Goal: Transaction & Acquisition: Purchase product/service

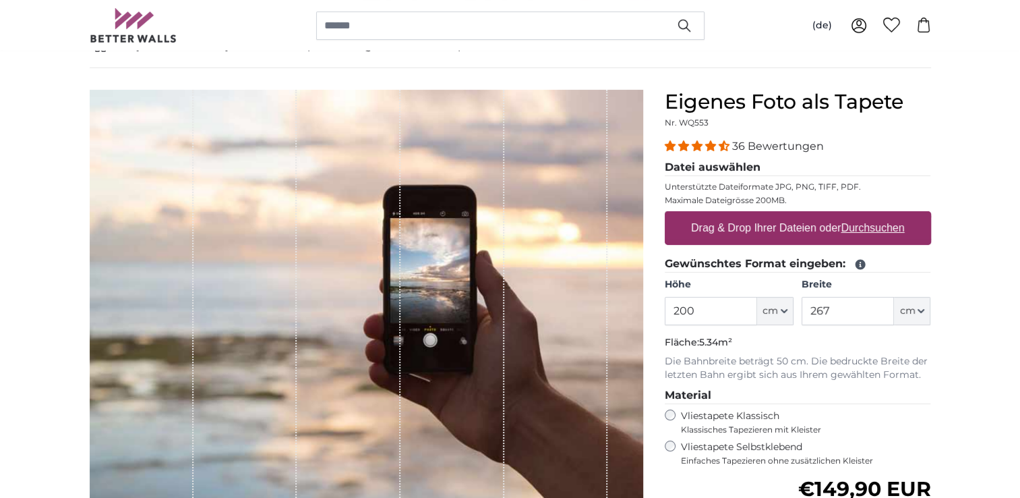
scroll to position [66, 0]
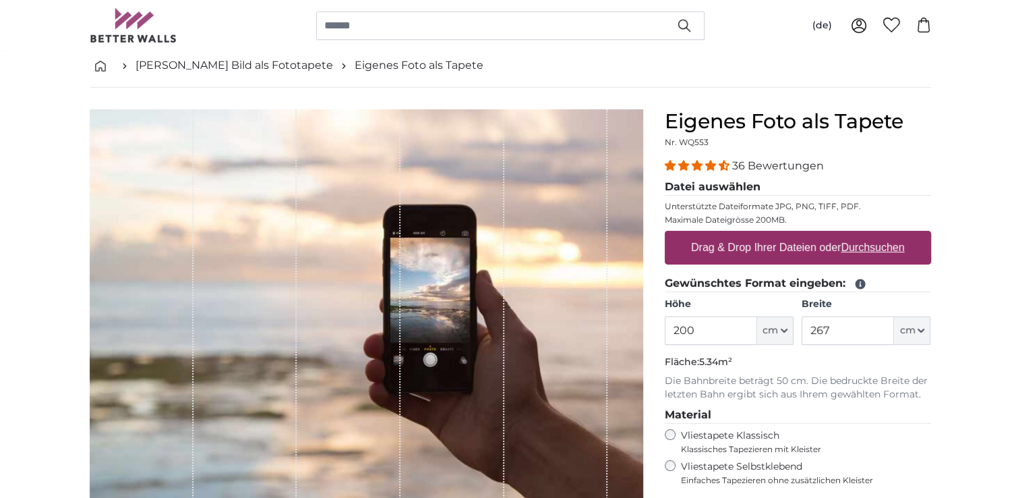
click at [857, 248] on u "Durchsuchen" at bounding box center [872, 246] width 63 height 11
click at [857, 235] on input "Drag & Drop Ihrer Dateien oder Durchsuchen" at bounding box center [798, 233] width 266 height 4
type input "**********"
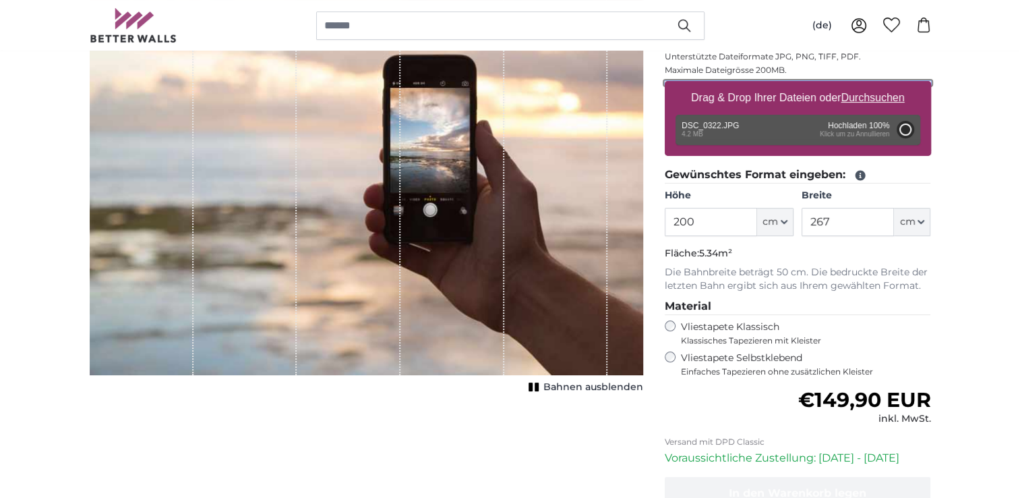
scroll to position [217, 0]
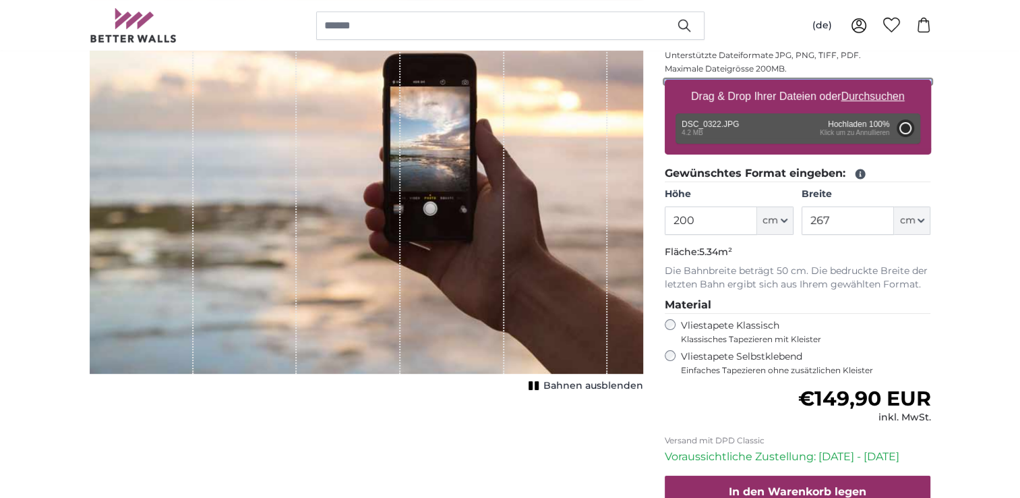
type input "302"
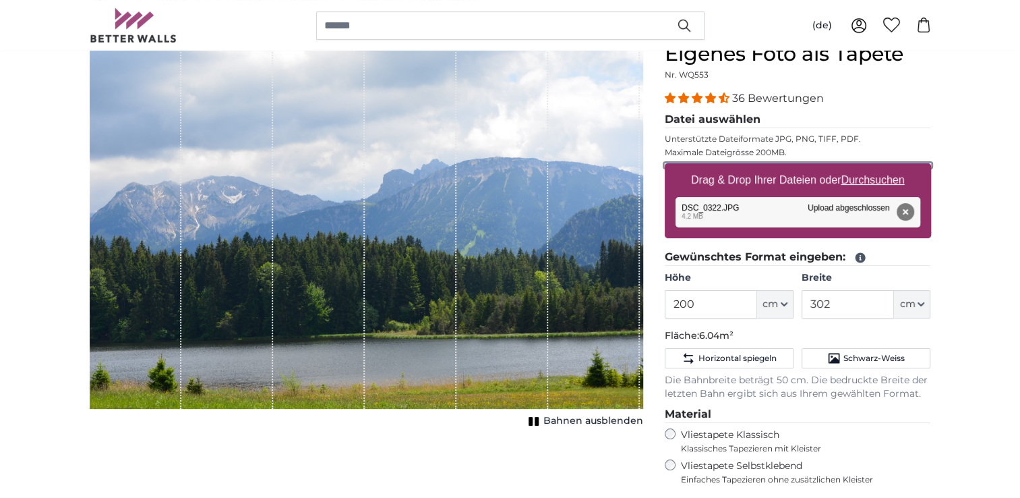
scroll to position [128, 0]
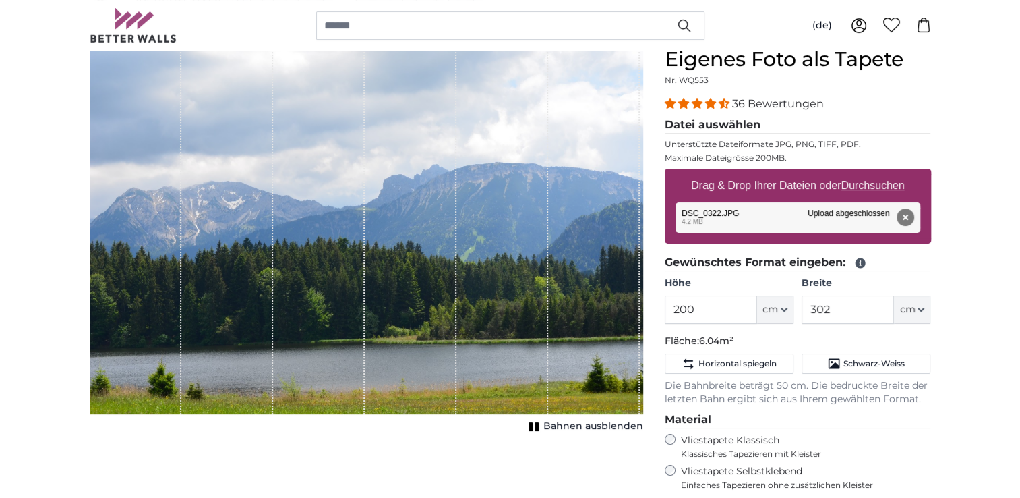
drag, startPoint x: 473, startPoint y: 332, endPoint x: 466, endPoint y: 315, distance: 19.0
click at [466, 315] on div "1 of 1" at bounding box center [502, 230] width 92 height 367
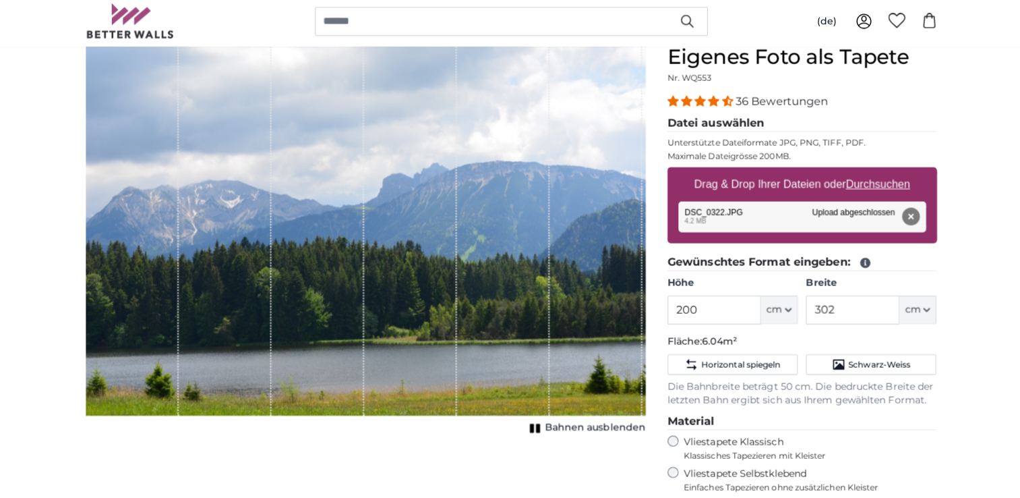
scroll to position [127, 0]
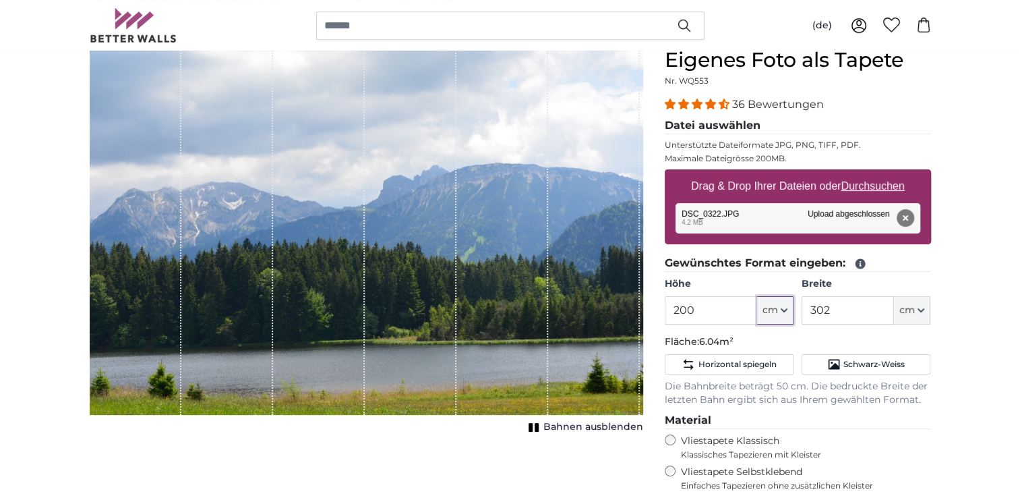
click at [785, 309] on icon "button" at bounding box center [783, 310] width 5 height 3
drag, startPoint x: 739, startPoint y: 315, endPoint x: 657, endPoint y: 314, distance: 81.6
click at [657, 314] on div "Eigenes Foto als Tapete Nr. WQ553 36 Bewertungen Datei auswählen Unterstützte D…" at bounding box center [798, 385] width 288 height 674
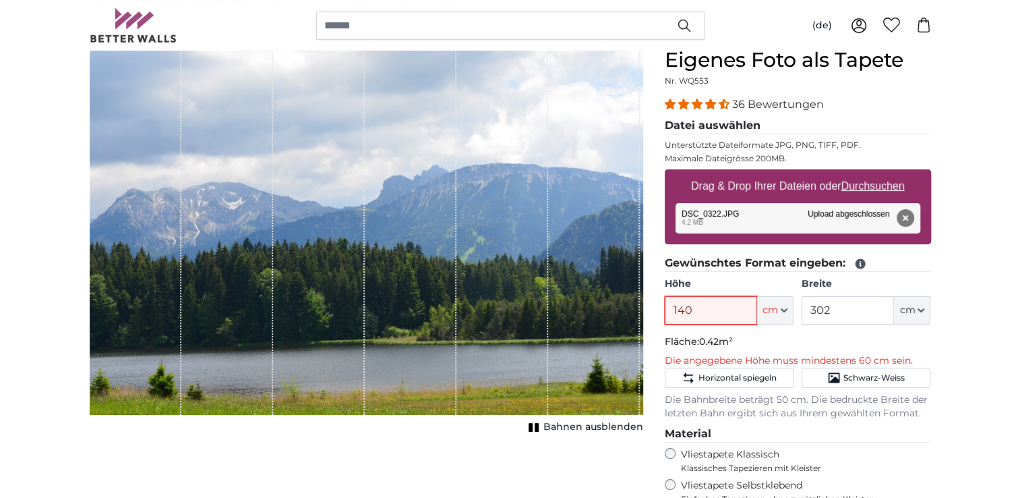
type input "140"
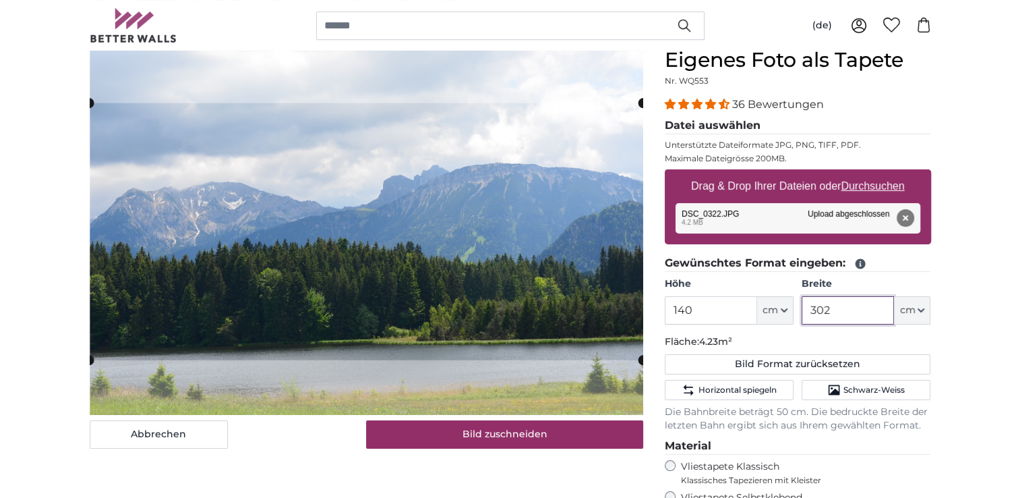
click at [826, 322] on input "302" at bounding box center [848, 310] width 92 height 28
drag, startPoint x: 845, startPoint y: 317, endPoint x: 777, endPoint y: 317, distance: 68.1
click at [777, 317] on div "Höhe 140 ft cm Centimeter (cm) Inches (inch) Feet (ft. in.) Breite 302 ft cm Ce…" at bounding box center [798, 300] width 266 height 47
type input "100"
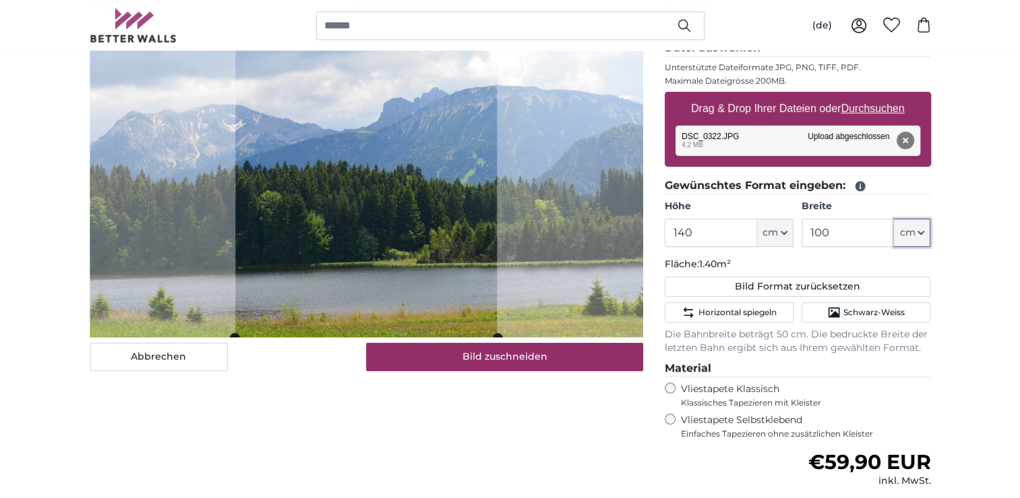
scroll to position [204, 0]
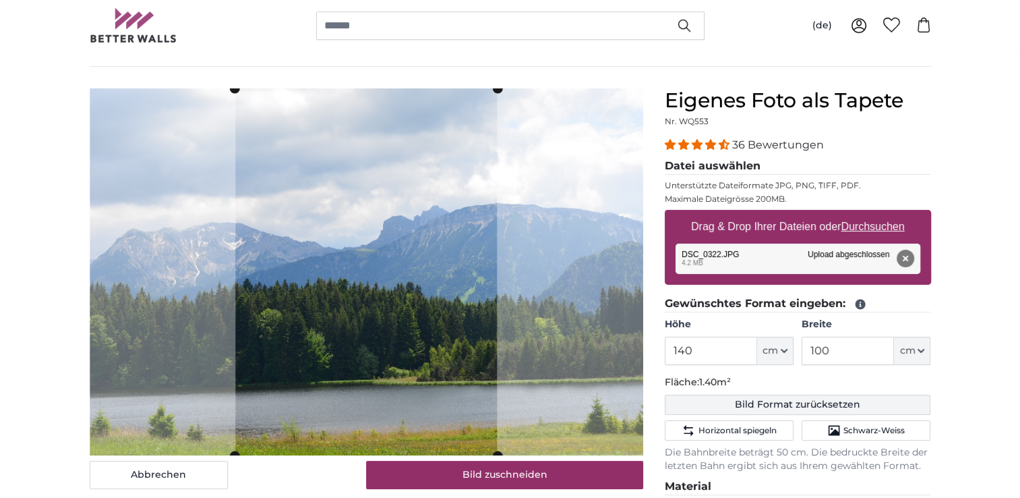
scroll to position [86, 0]
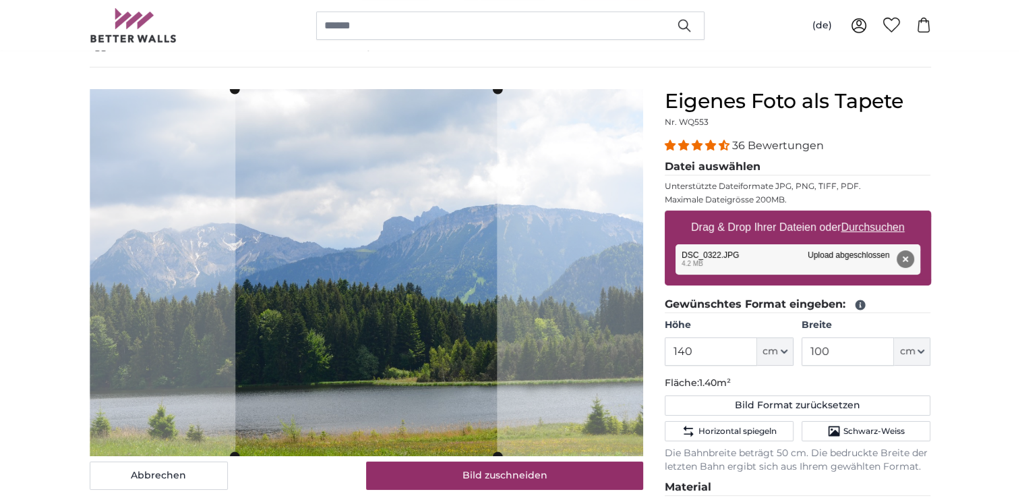
click at [771, 143] on span "36 Bewertungen" at bounding box center [778, 145] width 92 height 13
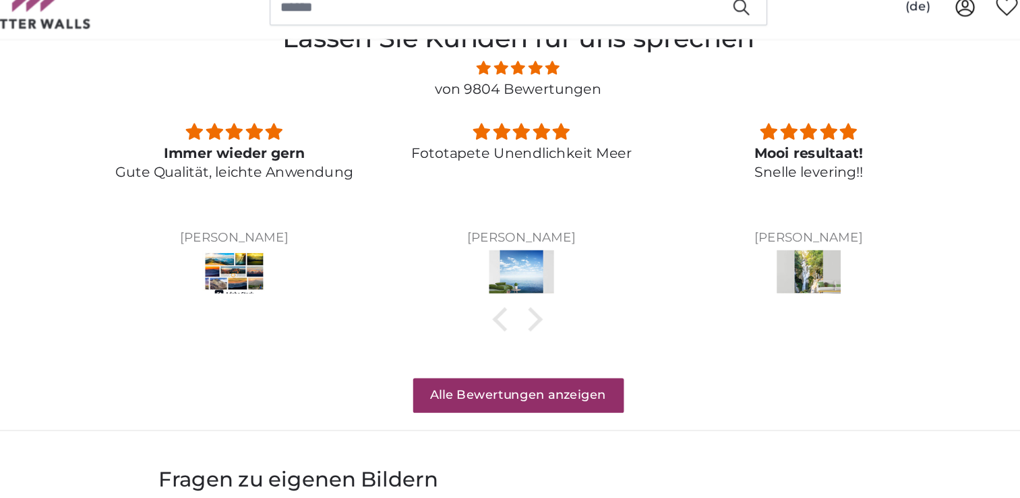
scroll to position [1140, 0]
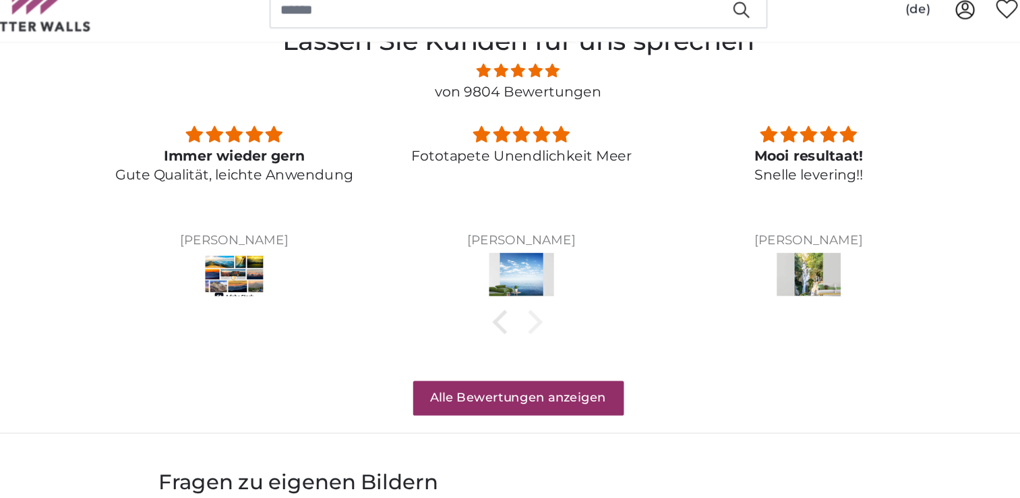
click at [523, 263] on div at bounding box center [519, 269] width 19 height 19
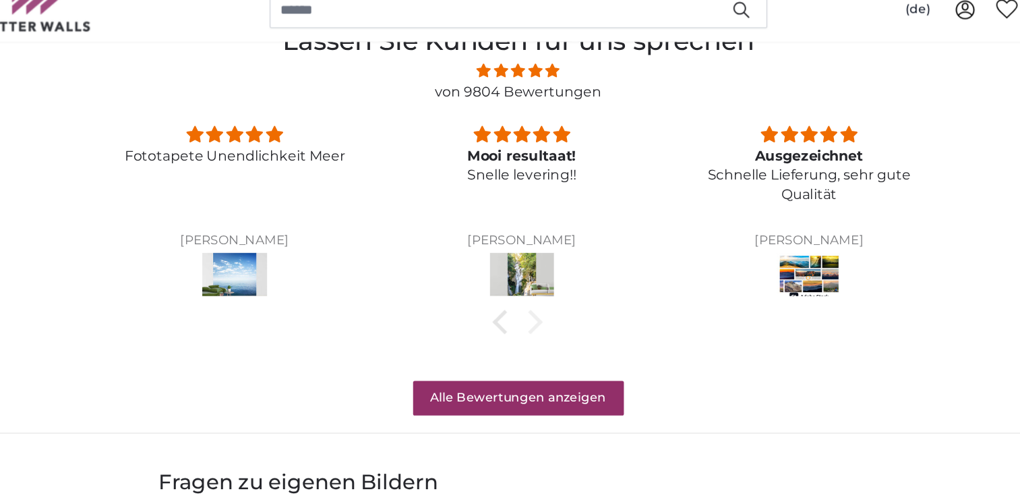
click at [525, 264] on div at bounding box center [519, 269] width 19 height 19
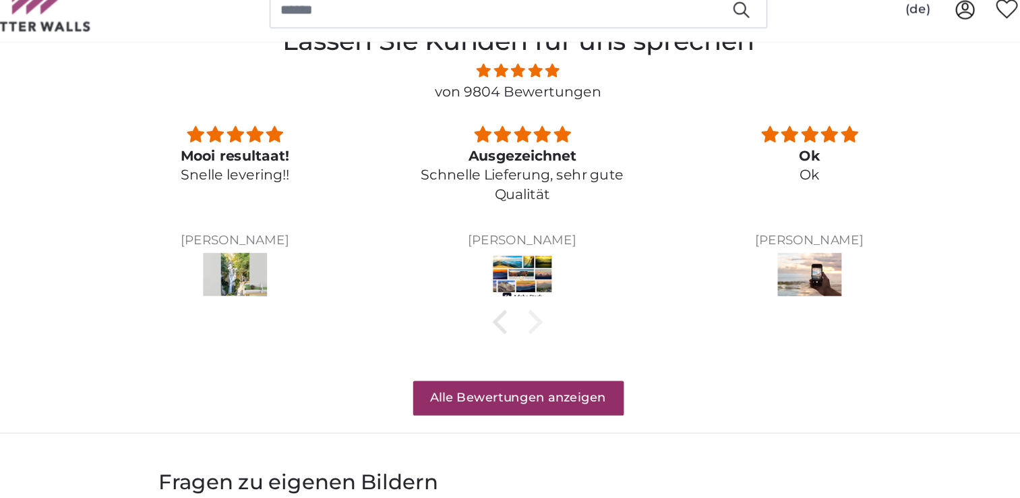
click at [525, 263] on div at bounding box center [519, 269] width 19 height 19
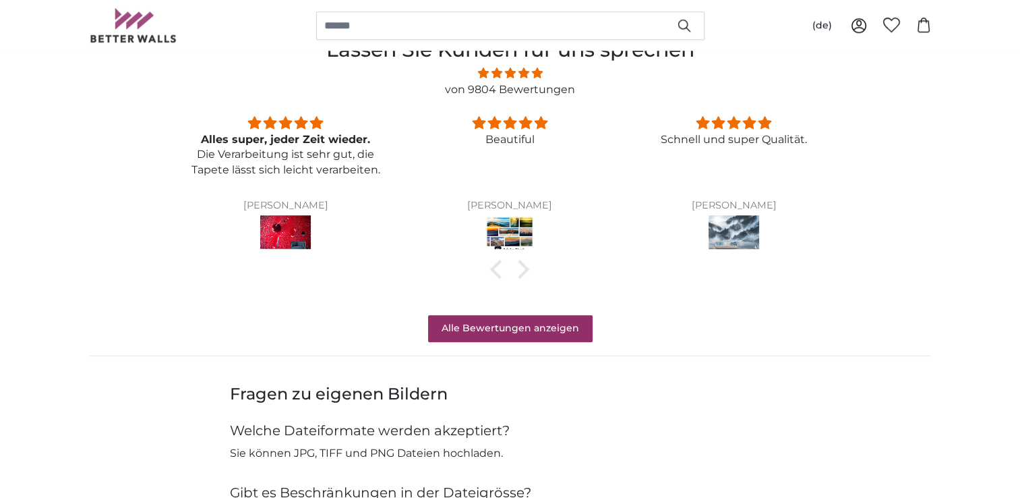
click at [528, 258] on section "Alles super, jeder Zeit wieder. Die Verarbeitung ist sehr gut, die Tapete lässt…" at bounding box center [509, 195] width 673 height 162
click at [522, 260] on div at bounding box center [519, 269] width 19 height 19
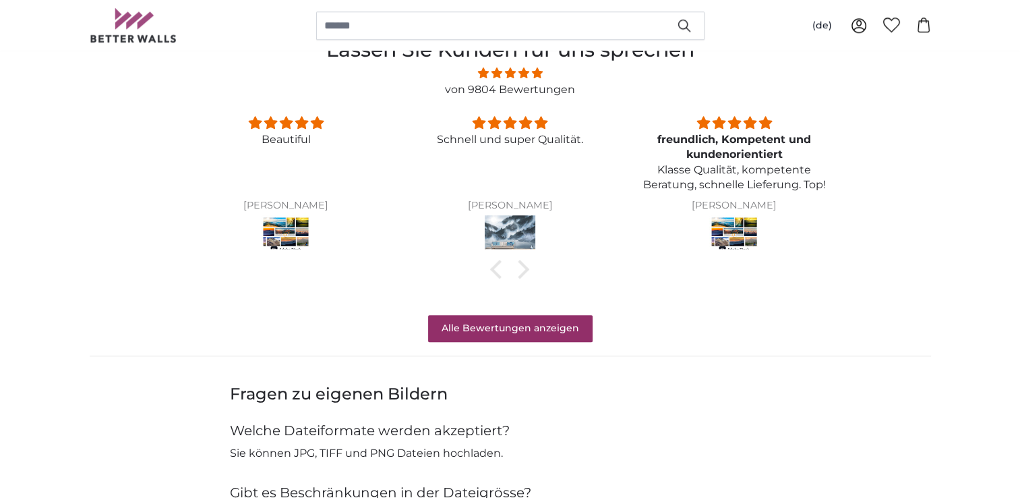
click at [522, 258] on section "Alles super, jeder Zeit wieder. Die Verarbeitung ist sehr gut, die Tapete lässt…" at bounding box center [509, 195] width 673 height 162
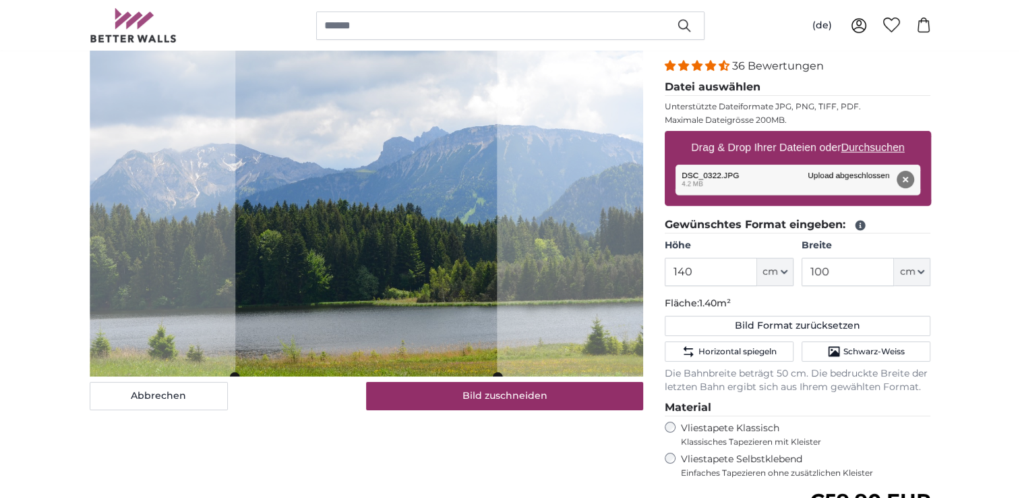
scroll to position [164, 0]
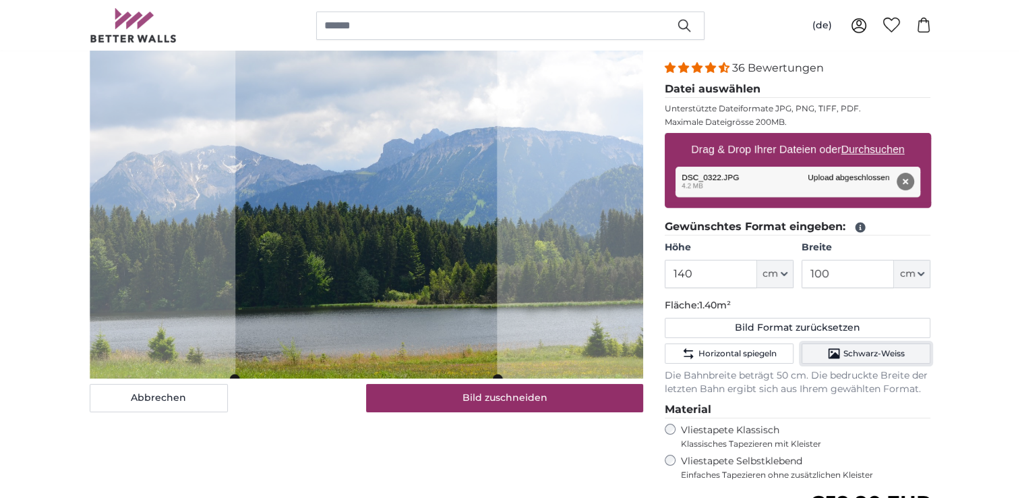
click at [850, 355] on span "Schwarz-Weiss" at bounding box center [873, 353] width 61 height 11
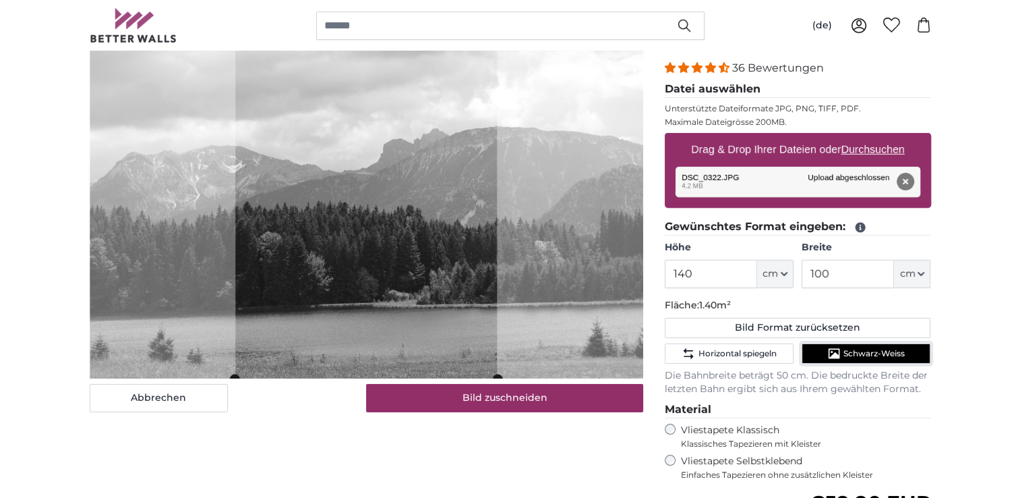
click at [849, 355] on span "Schwarz-Weiss" at bounding box center [873, 353] width 61 height 11
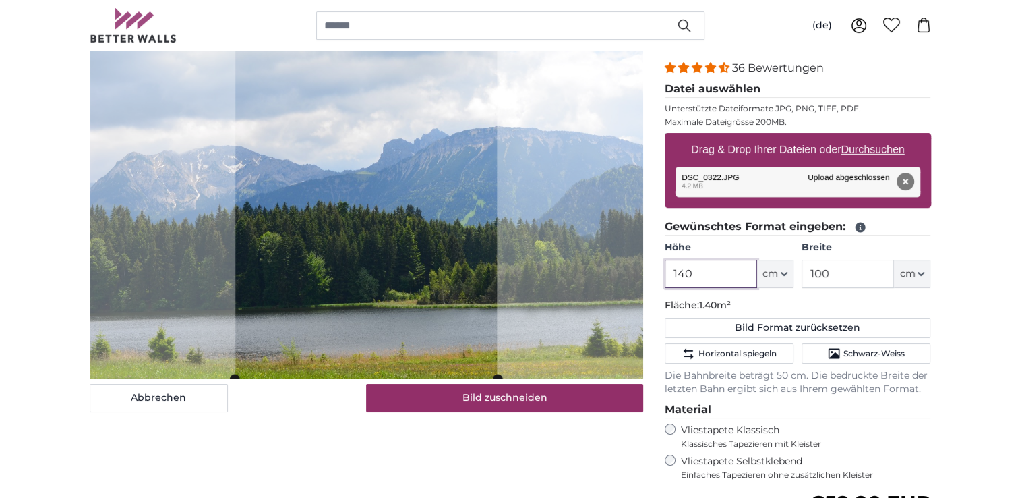
drag, startPoint x: 729, startPoint y: 278, endPoint x: 633, endPoint y: 284, distance: 96.6
click at [633, 284] on product-detail "Abbrechen Bild zuschneiden Bahnen ausblenden Eigenes Foto als Tapete Nr. WQ553 …" at bounding box center [510, 350] width 863 height 721
type input "1"
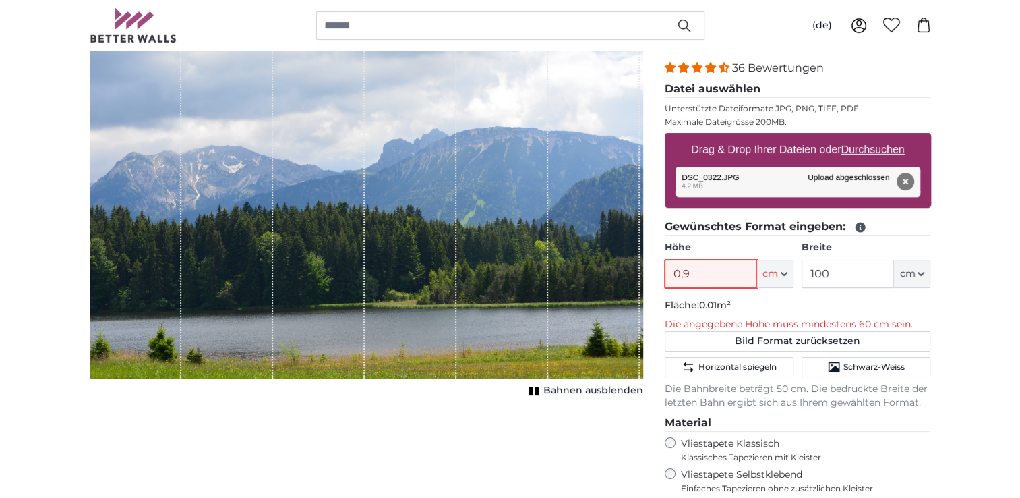
click at [732, 273] on input "0,9" at bounding box center [711, 274] width 92 height 28
drag, startPoint x: 728, startPoint y: 273, endPoint x: 625, endPoint y: 289, distance: 104.4
click at [625, 289] on product-detail "Abbrechen Bild zuschneiden Bahnen ausblenden Eigenes Foto als Tapete Nr. WQ553 …" at bounding box center [510, 357] width 863 height 735
type input "94"
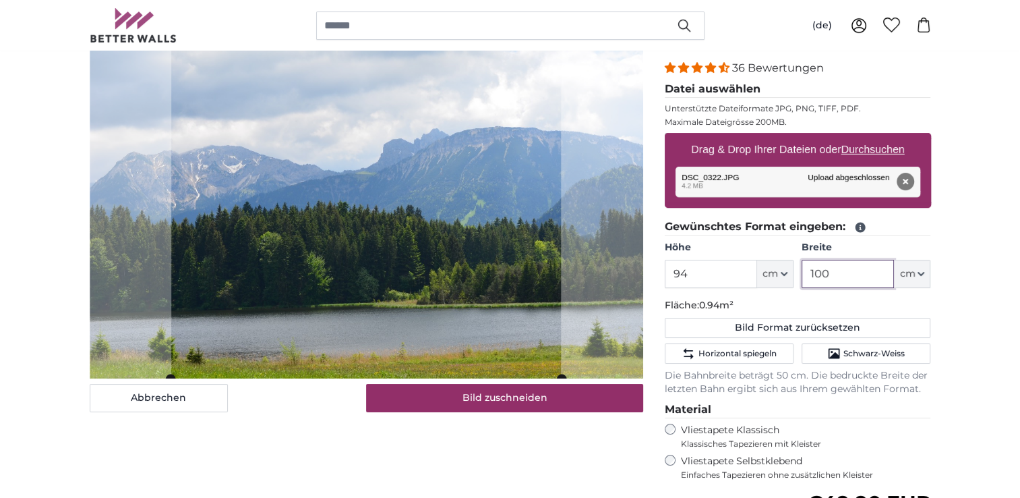
drag, startPoint x: 847, startPoint y: 279, endPoint x: 771, endPoint y: 299, distance: 78.2
click at [771, 299] on fieldset "Gewünschtes Format eingeben: Höhe 94 ft cm Centimeter (cm) Inches (inch) Feet (…" at bounding box center [798, 306] width 266 height 177
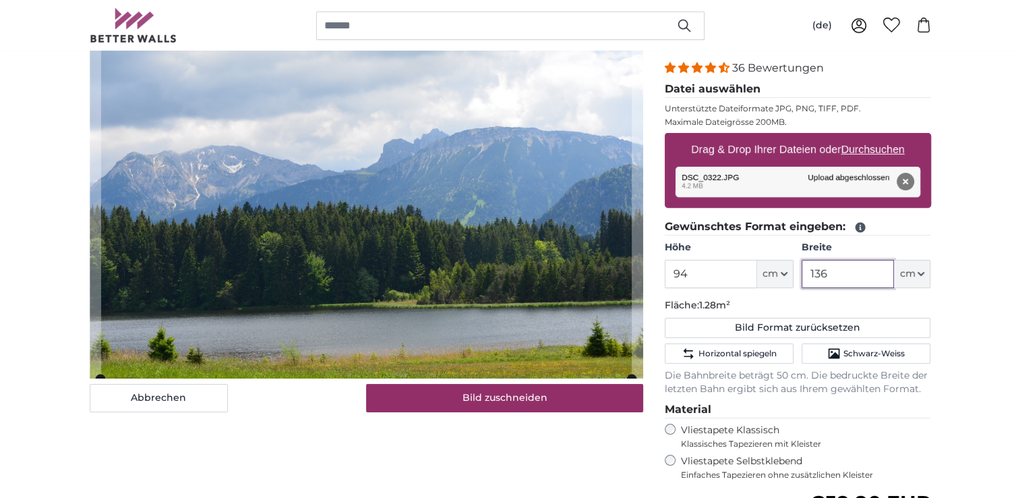
type input "136"
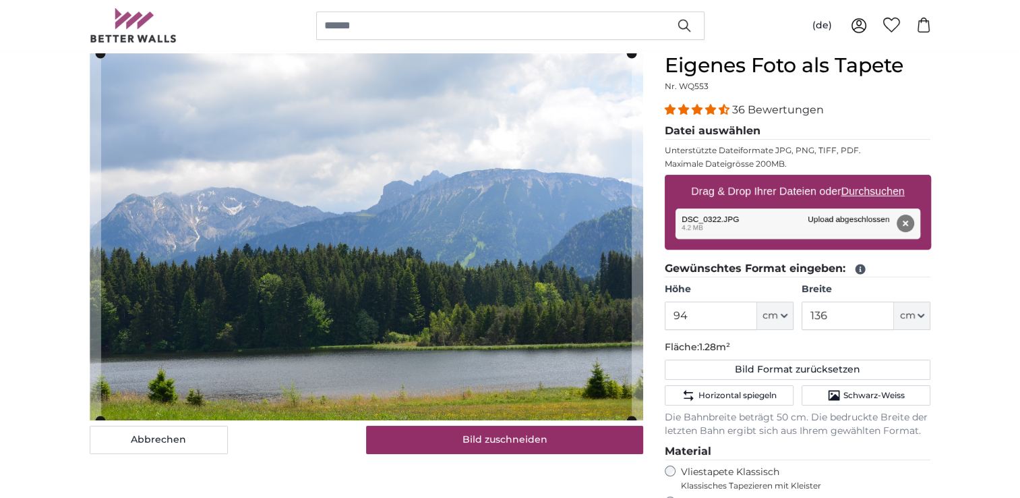
scroll to position [123, 0]
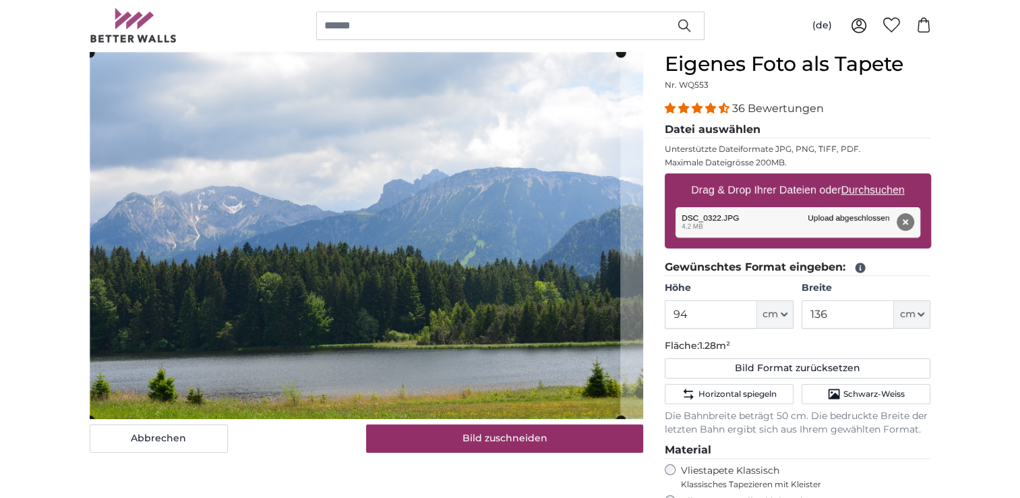
click at [500, 233] on cropper-handle at bounding box center [355, 236] width 531 height 367
click at [518, 231] on cropper-handle at bounding box center [355, 236] width 531 height 367
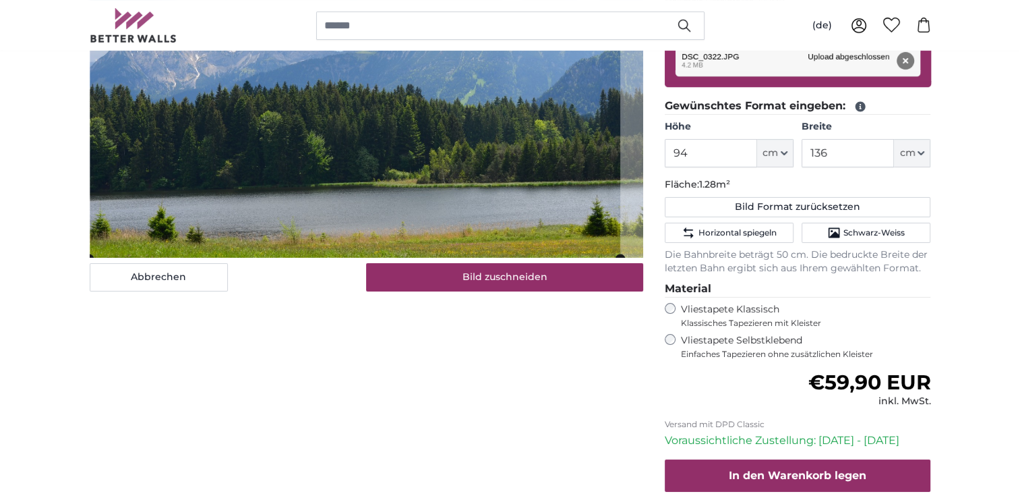
scroll to position [287, 0]
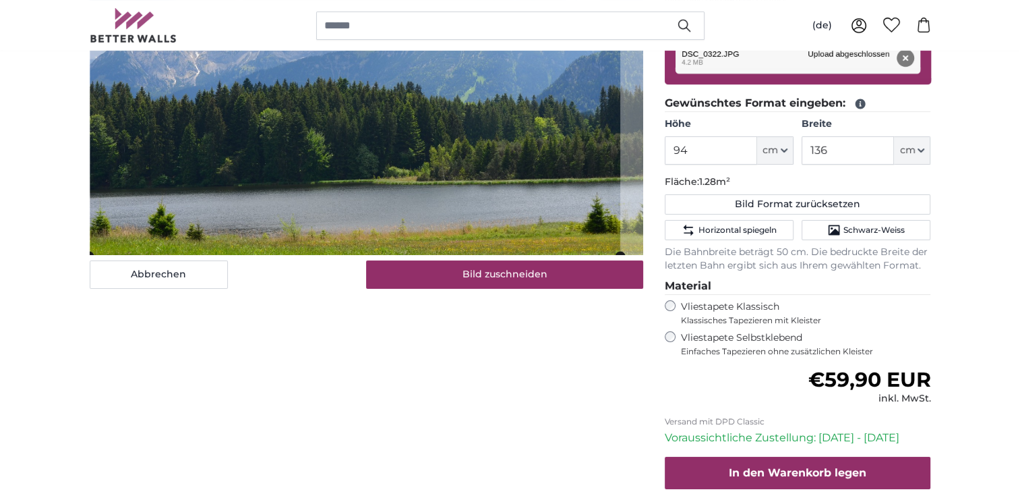
click at [686, 346] on span "Einfaches Tapezieren ohne zusätzlichen Kleister" at bounding box center [806, 351] width 250 height 11
click at [680, 309] on div "Vliestapete Klassisch Klassisches Tapezieren mit Kleister" at bounding box center [798, 313] width 266 height 26
click at [704, 303] on label "Vliestapete Klassisch Klassisches Tapezieren mit Kleister" at bounding box center [800, 313] width 239 height 26
click at [705, 328] on fieldset "Material Vliestapete Klassisch Klassisches Tapezieren mit Kleister Vliestapete …" at bounding box center [798, 317] width 266 height 79
click at [688, 332] on label "Vliestapete Selbstklebend Einfaches Tapezieren ohne zusätzlichen Kleister" at bounding box center [806, 344] width 250 height 26
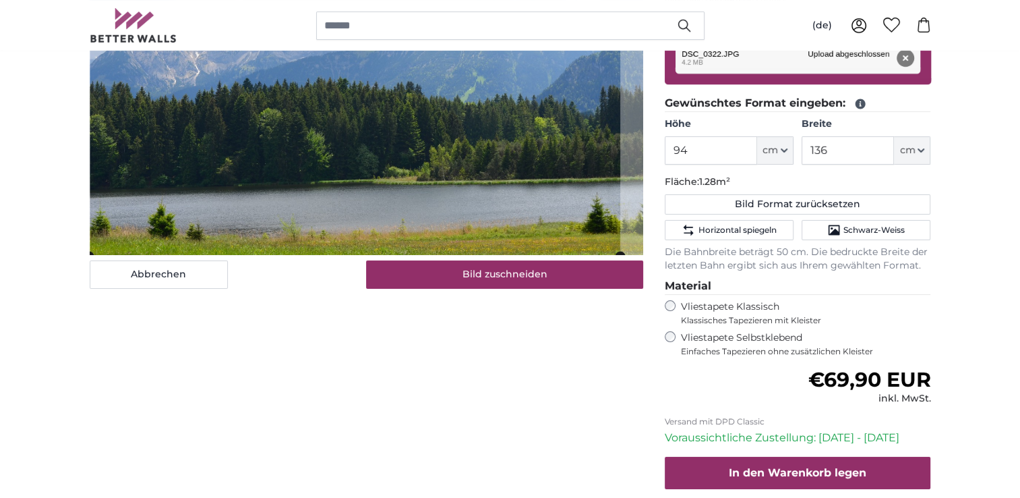
click at [686, 307] on label "Vliestapete Klassisch Klassisches Tapezieren mit Kleister" at bounding box center [800, 313] width 239 height 26
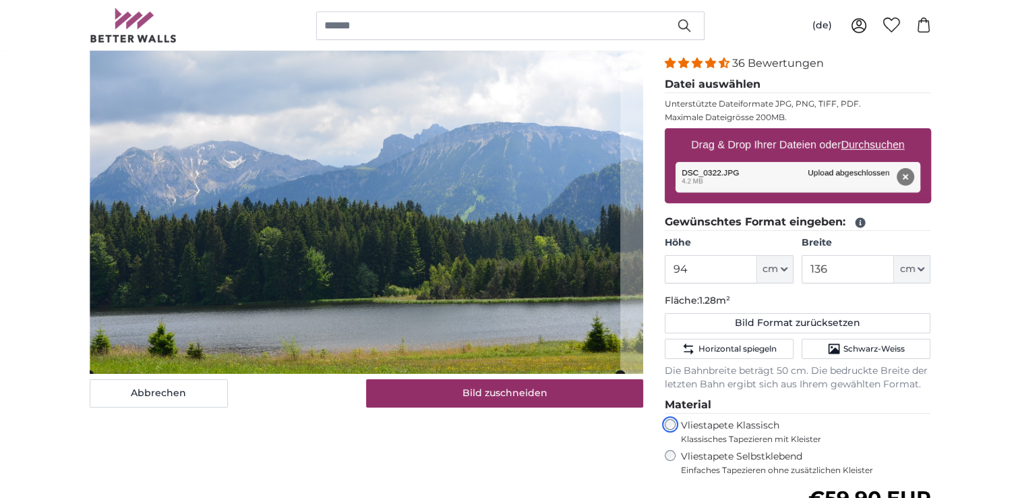
scroll to position [169, 0]
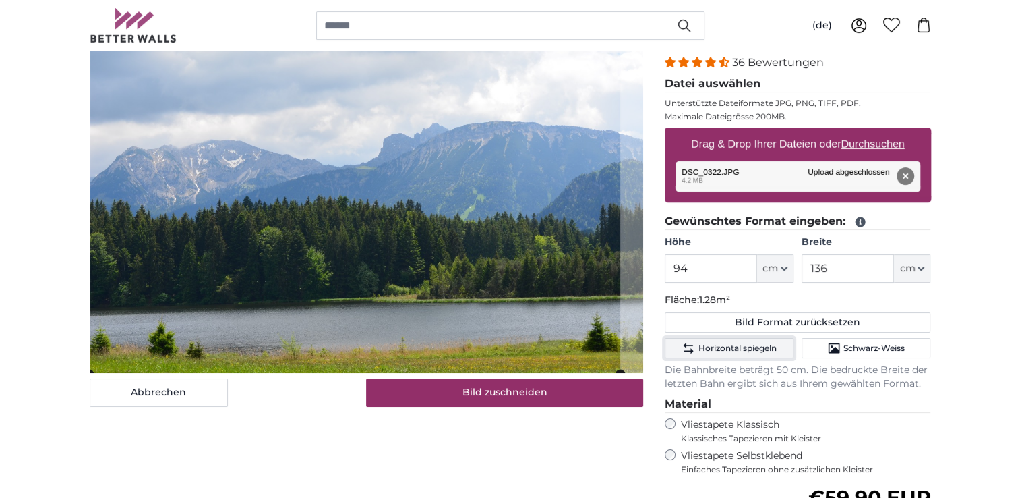
click at [742, 344] on span "Horizontal spiegeln" at bounding box center [737, 347] width 78 height 11
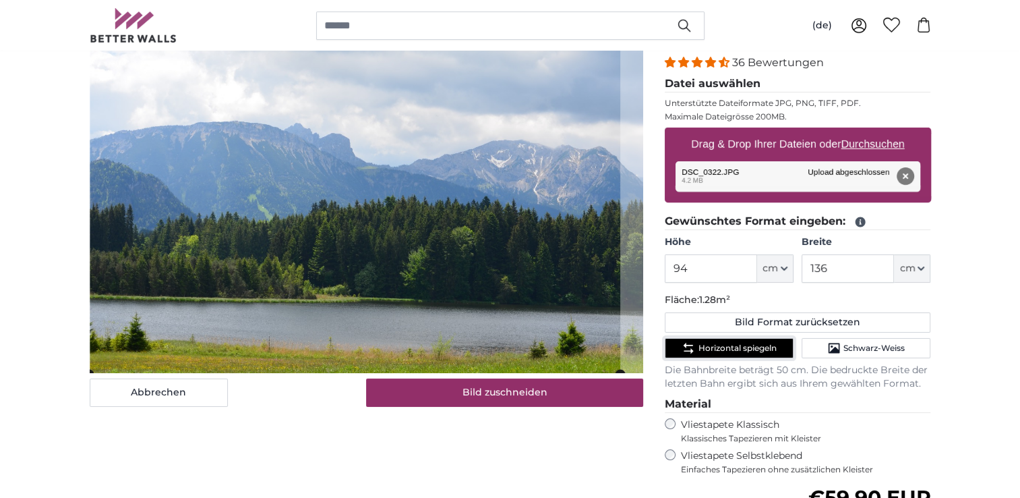
click at [742, 344] on span "Horizontal spiegeln" at bounding box center [737, 347] width 78 height 11
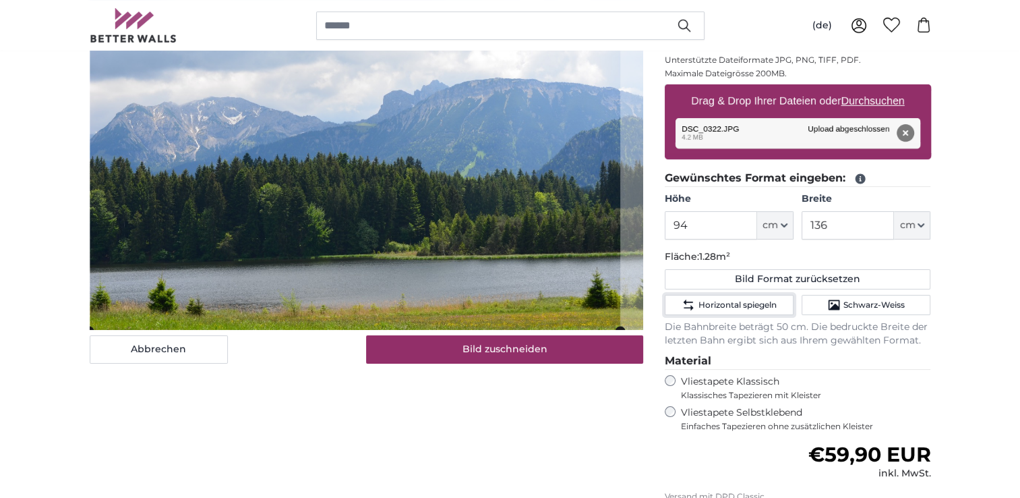
scroll to position [212, 0]
click at [684, 417] on label "Vliestapete Selbstklebend Einfaches Tapezieren ohne zusätzlichen Kleister" at bounding box center [806, 420] width 250 height 26
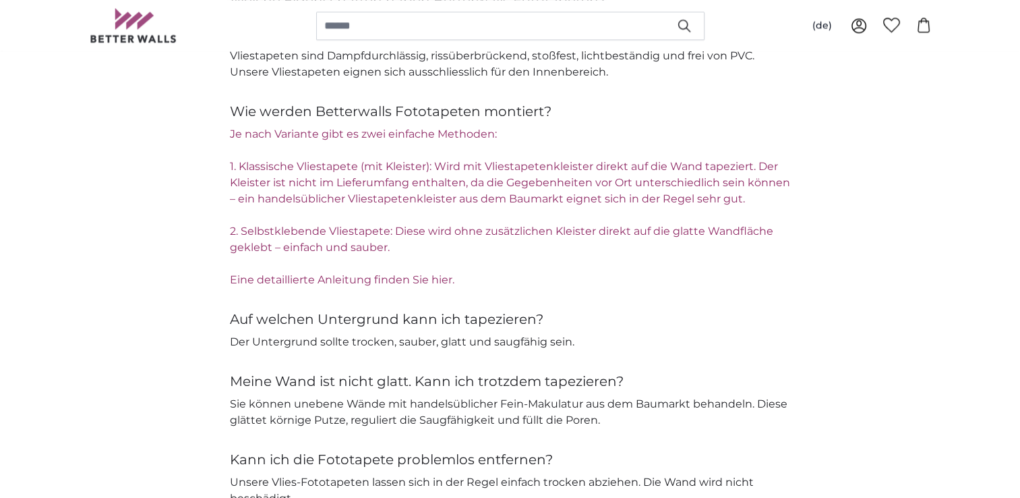
scroll to position [1997, 0]
